Goal: Register for event/course: Register for event/course

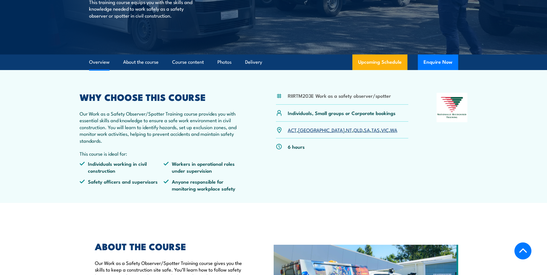
scroll to position [115, 0]
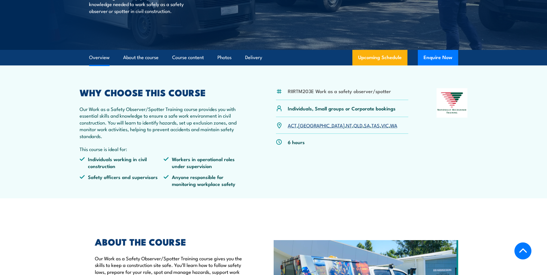
click at [390, 126] on link "WA" at bounding box center [393, 125] width 7 height 7
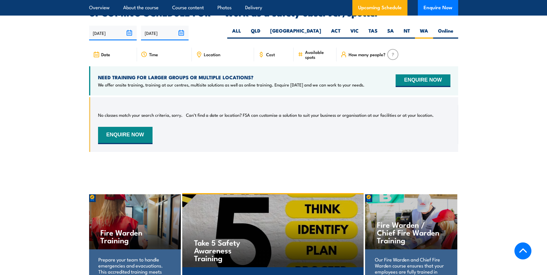
scroll to position [884, 0]
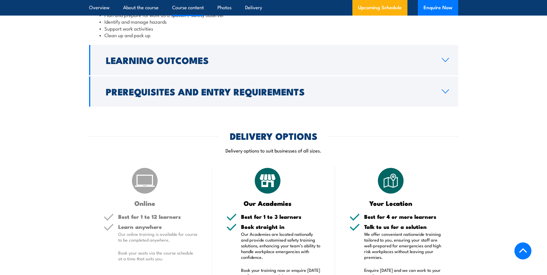
scroll to position [548, 0]
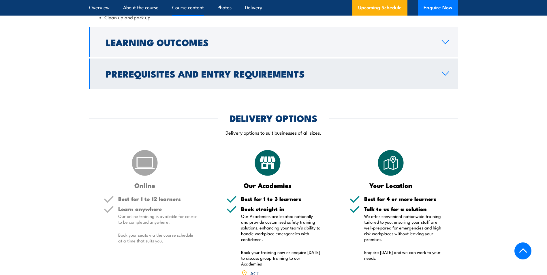
click at [259, 78] on h2 "Prerequisites and Entry Requirements" at bounding box center [269, 74] width 327 height 8
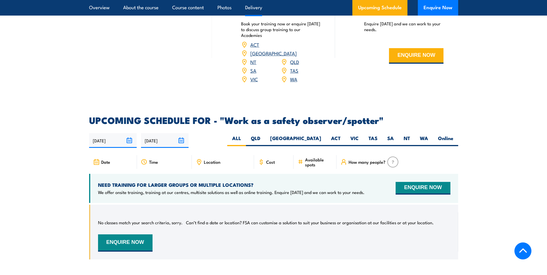
scroll to position [822, 0]
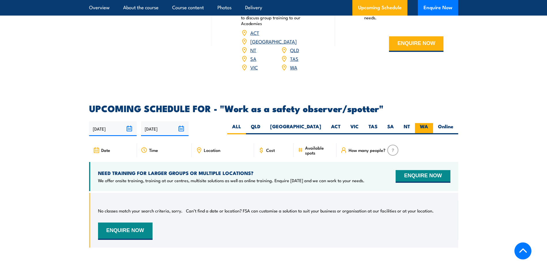
click at [426, 123] on label "WA" at bounding box center [424, 128] width 18 height 11
click at [428, 123] on input "WA" at bounding box center [430, 125] width 4 height 4
radio input "true"
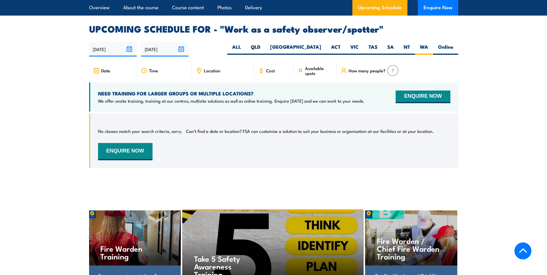
scroll to position [884, 0]
